Goal: Find specific fact: Find specific fact

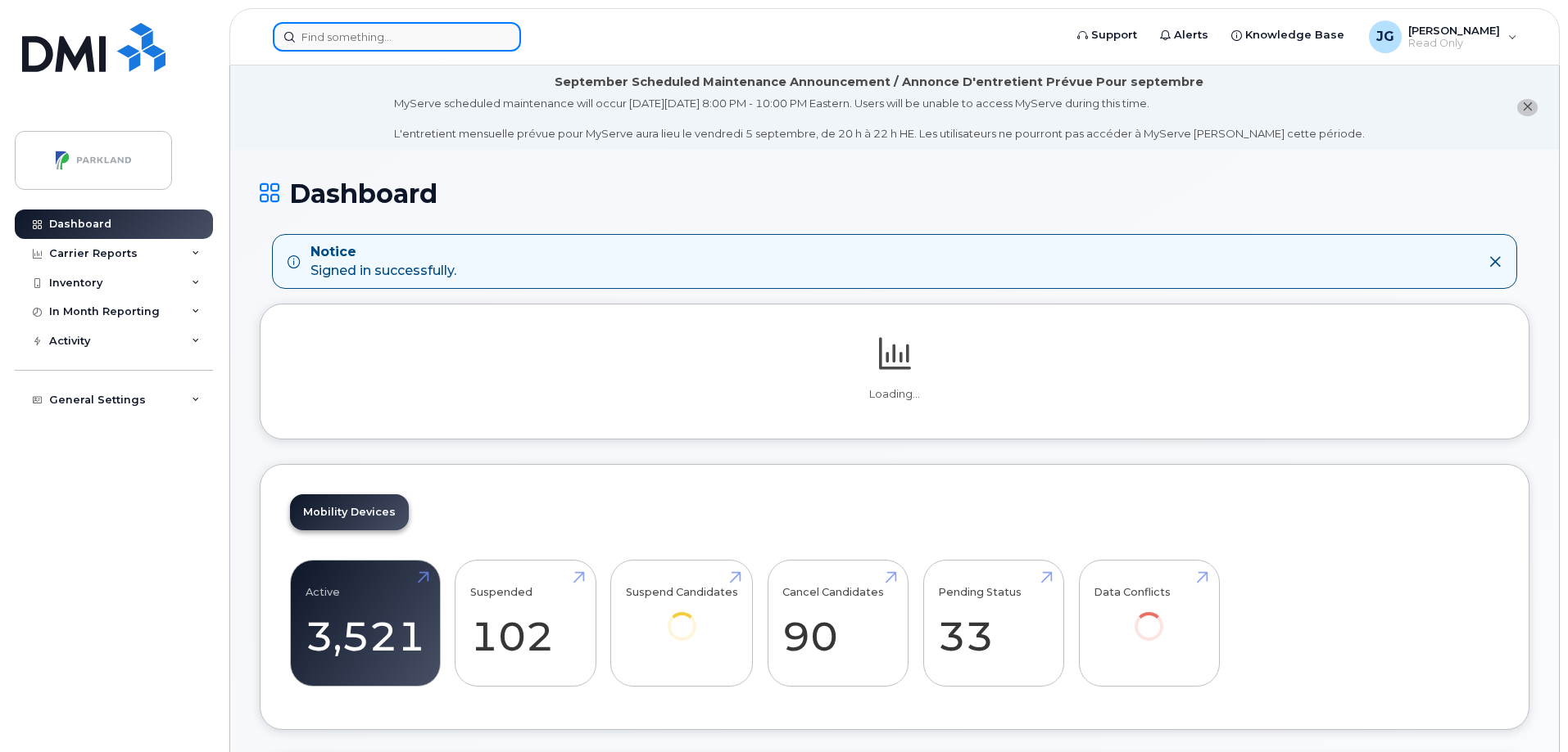
click at [363, 40] on input at bounding box center [397, 36] width 249 height 29
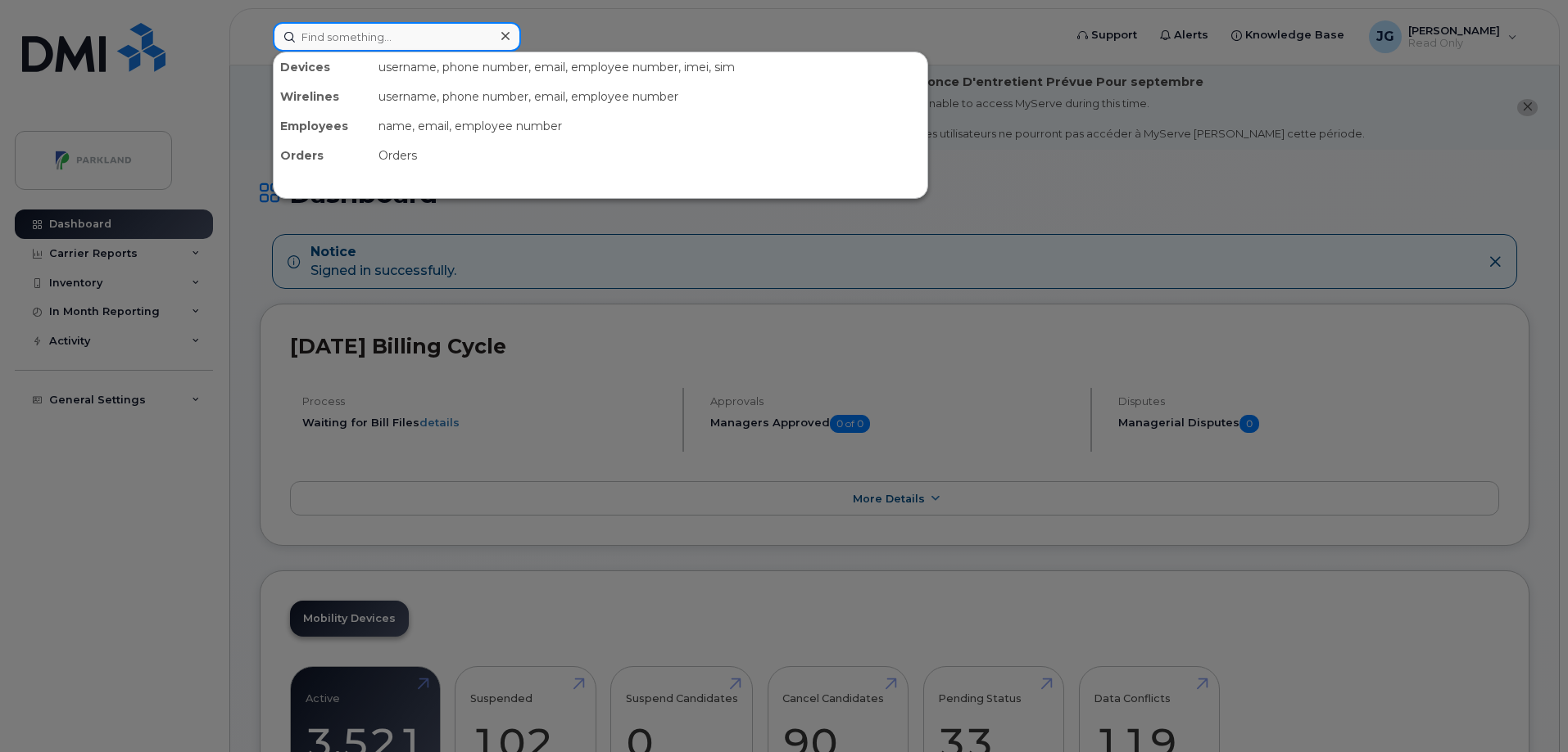
click at [356, 42] on input at bounding box center [397, 36] width 249 height 29
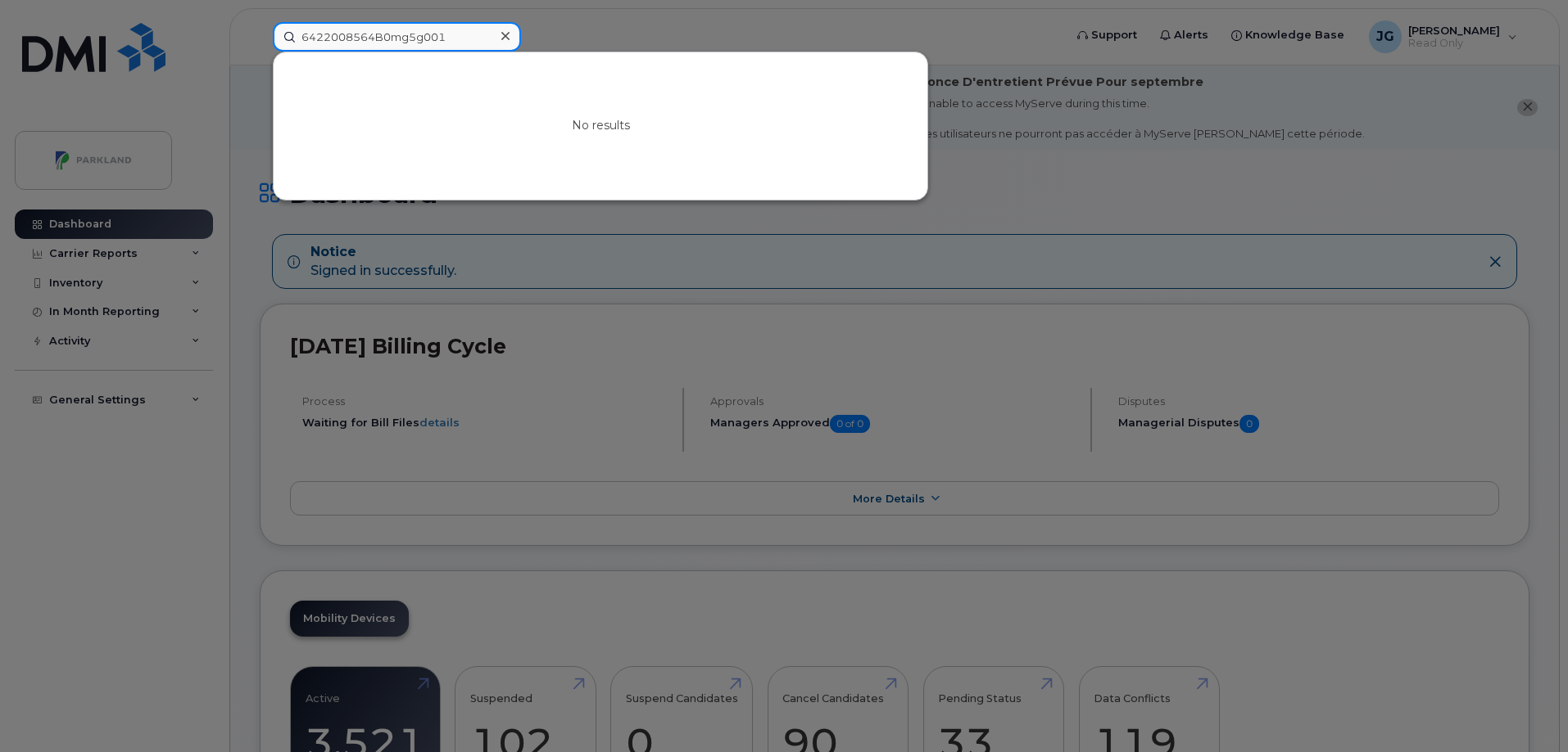
drag, startPoint x: 428, startPoint y: 40, endPoint x: 249, endPoint y: 14, distance: 180.9
click at [260, 22] on div "6422008564B0mg5g001 No results" at bounding box center [663, 36] width 806 height 29
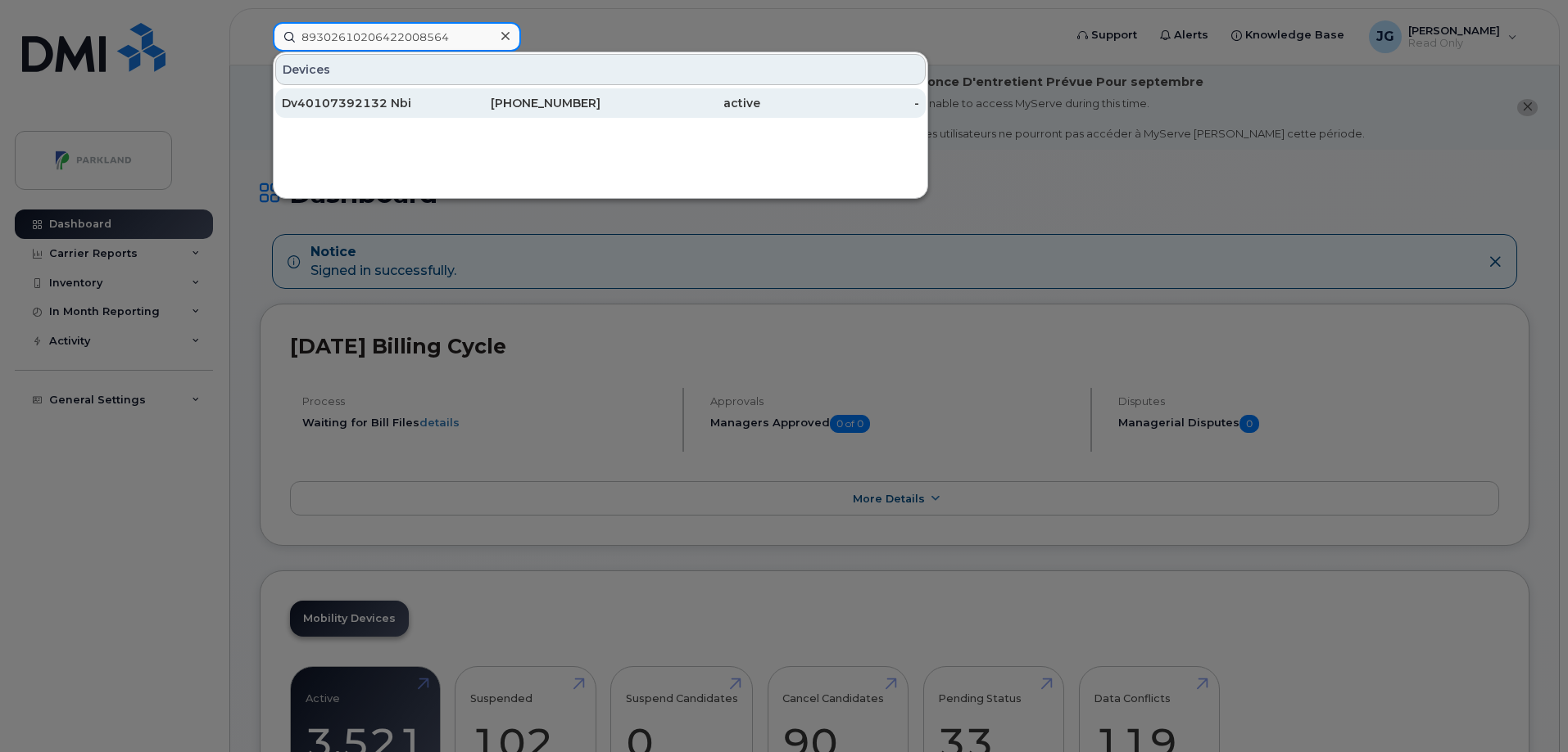
type input "89302610206422008564"
click at [385, 100] on div "Dv40107392132 Nbi" at bounding box center [362, 103] width 160 height 16
click at [529, 104] on div "[PHONE_NUMBER]" at bounding box center [522, 103] width 160 height 16
